Goal: Transaction & Acquisition: Purchase product/service

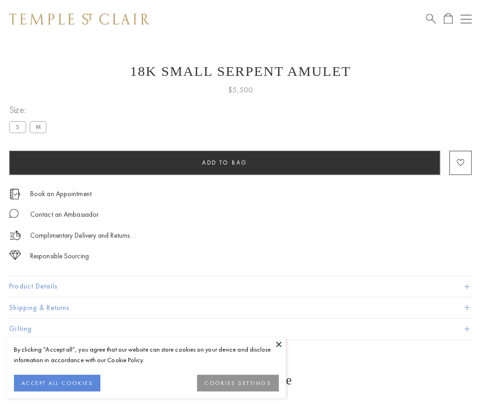
scroll to position [37, 0]
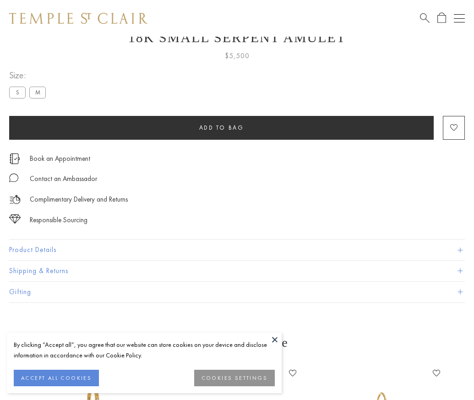
click at [221, 127] on span "Add to bag" at bounding box center [221, 128] width 45 height 8
